Goal: Navigation & Orientation: Go to known website

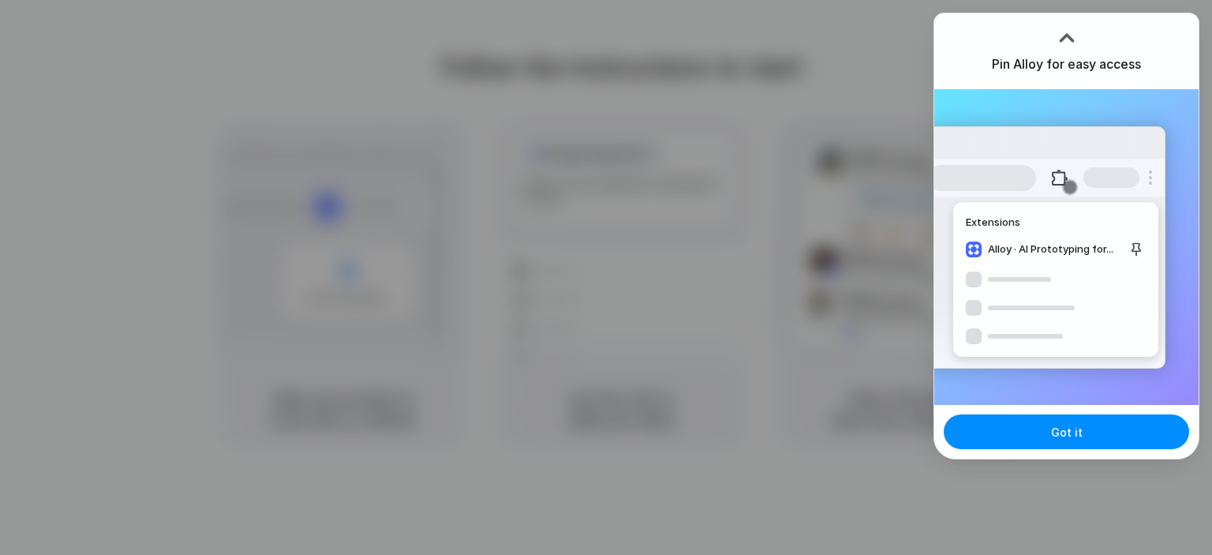
click at [713, 198] on div at bounding box center [606, 277] width 1212 height 555
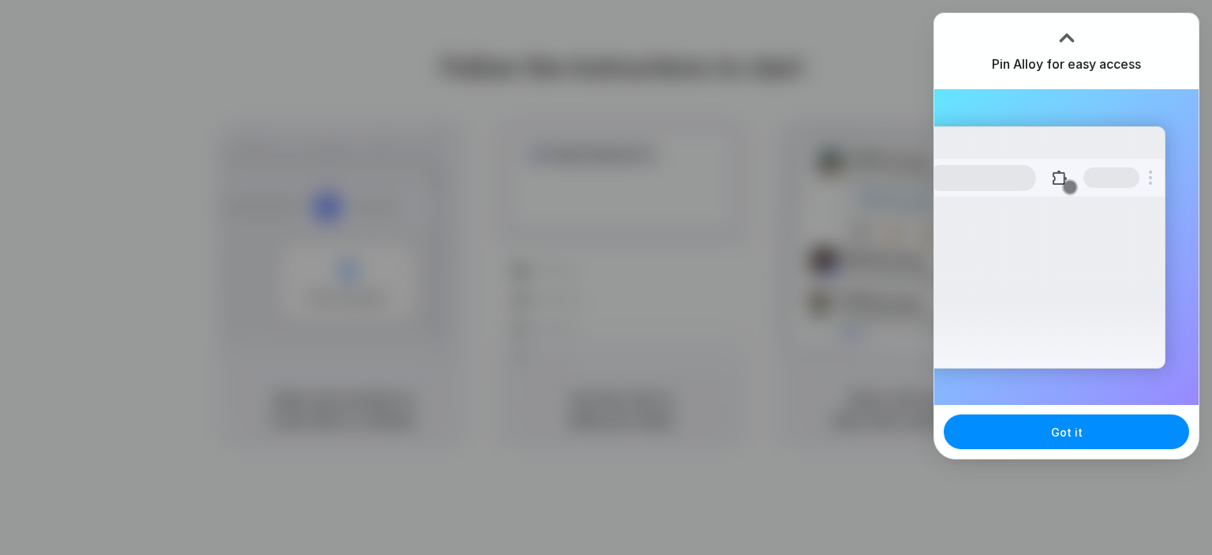
click at [767, 64] on div at bounding box center [606, 277] width 1212 height 555
click at [641, 55] on div at bounding box center [606, 277] width 1212 height 555
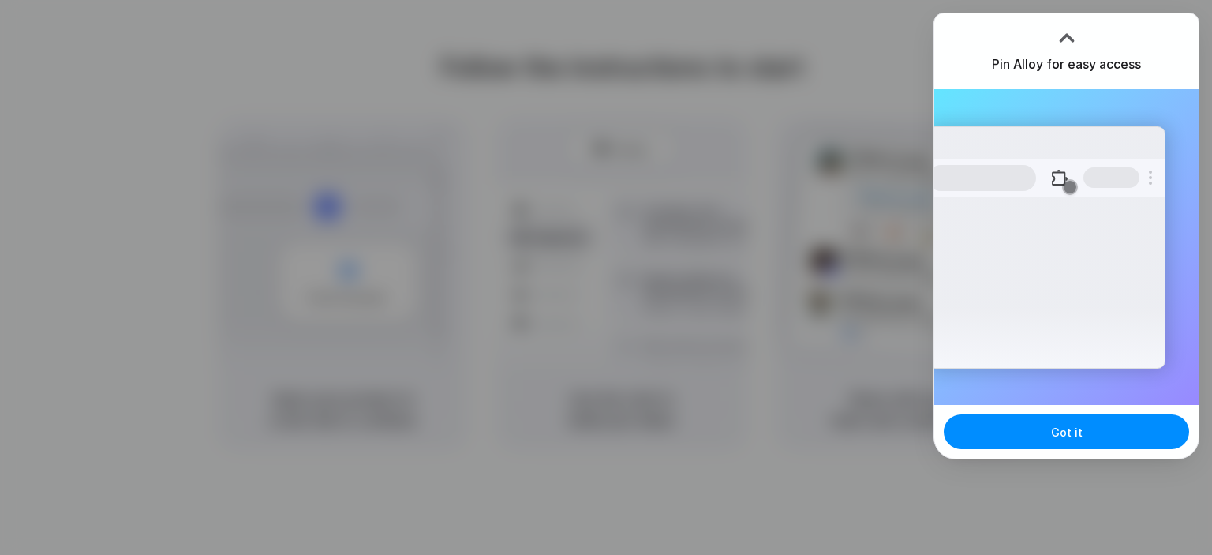
click at [662, 144] on div at bounding box center [606, 277] width 1212 height 555
click at [1056, 433] on span "Got it" at bounding box center [1067, 432] width 32 height 17
